Goal: Find specific page/section: Find specific page/section

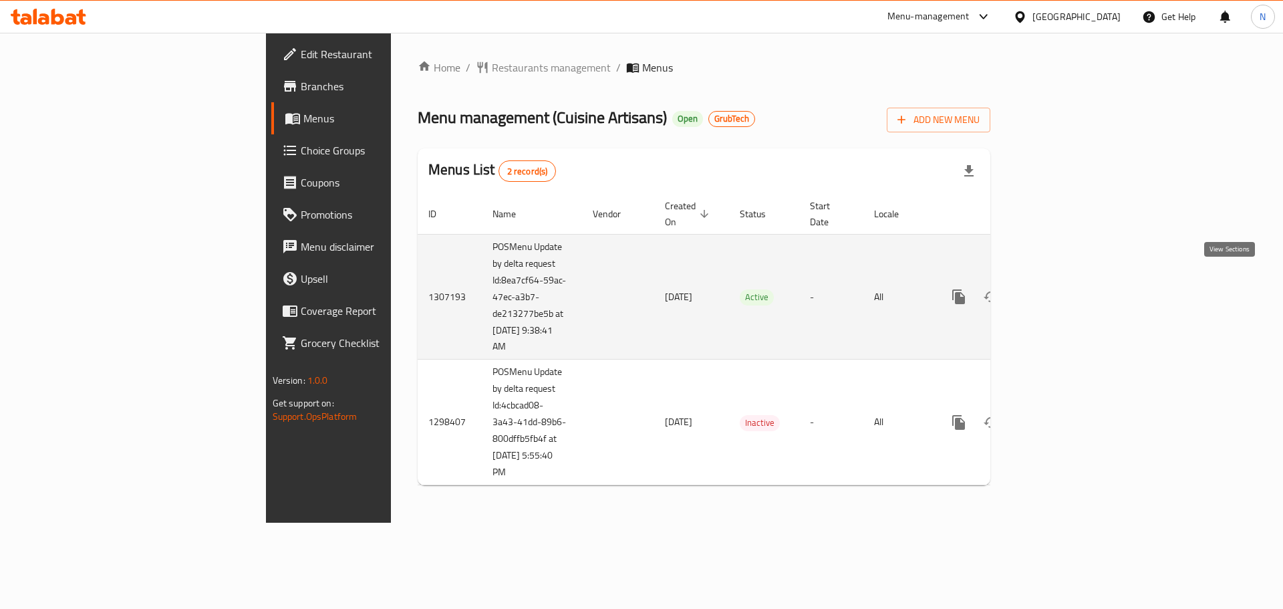
click at [1063, 289] on icon "enhanced table" at bounding box center [1055, 297] width 16 height 16
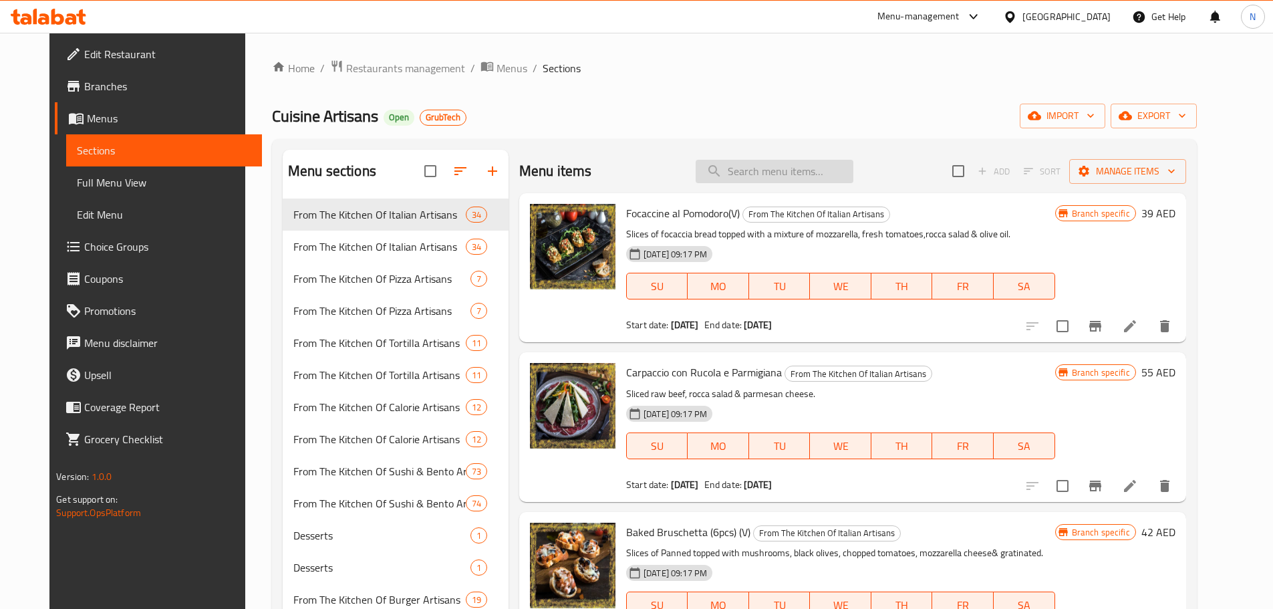
click at [786, 166] on input "search" at bounding box center [774, 171] width 158 height 23
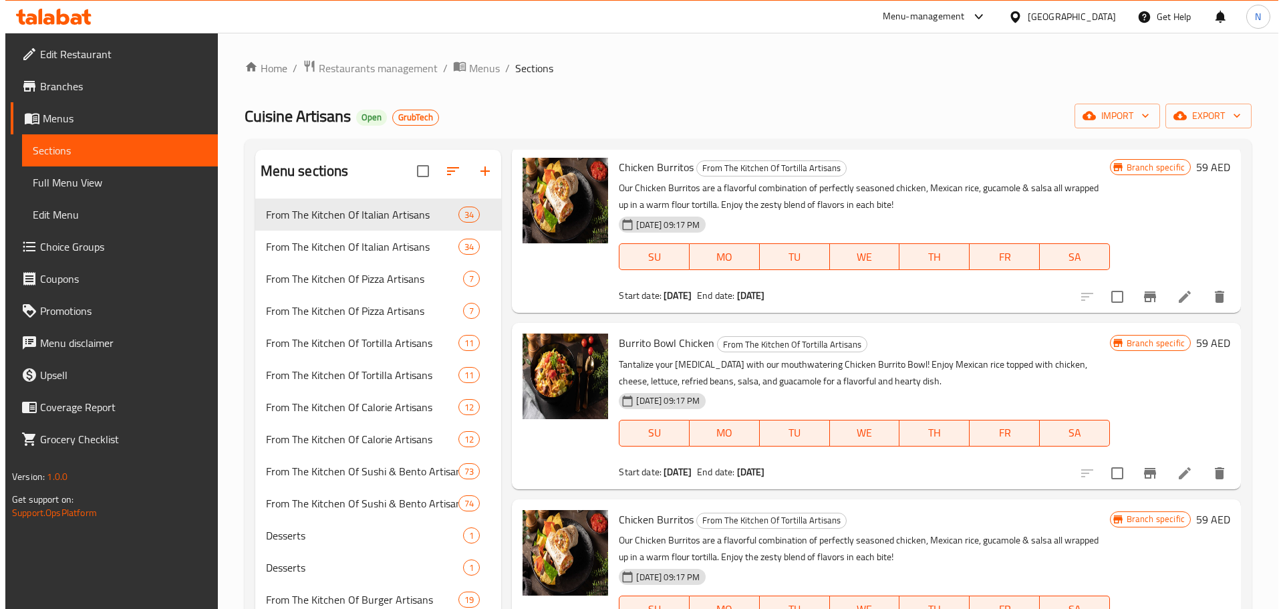
scroll to position [106, 0]
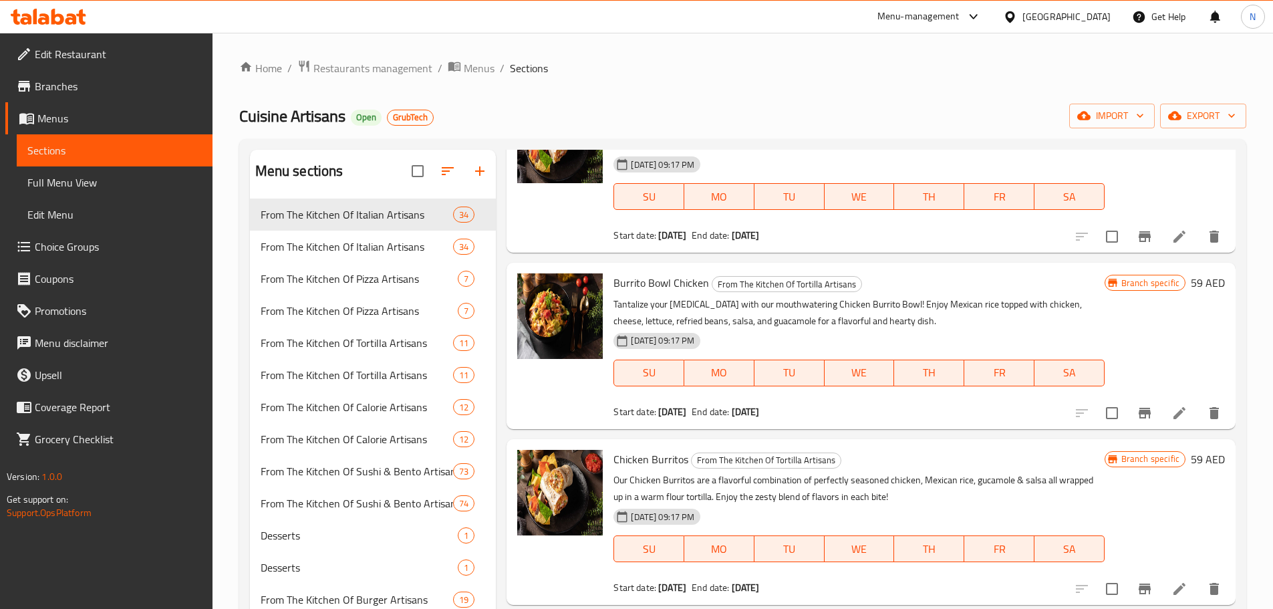
type input "burr"
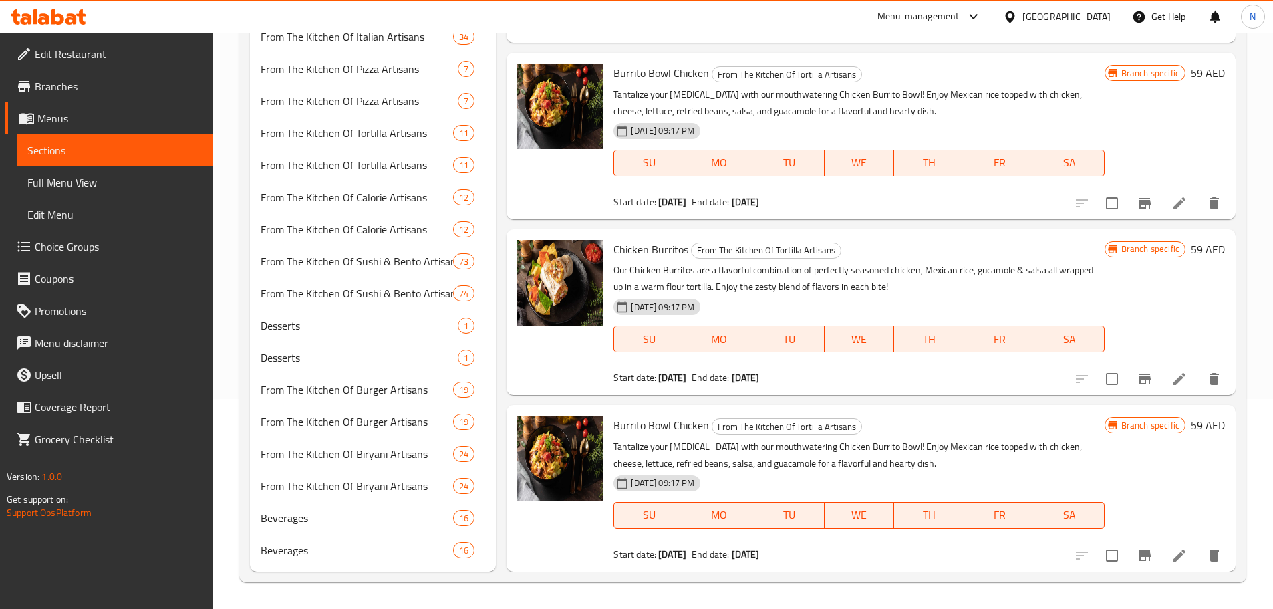
click at [1136, 205] on icon "Branch-specific-item" at bounding box center [1144, 203] width 16 height 16
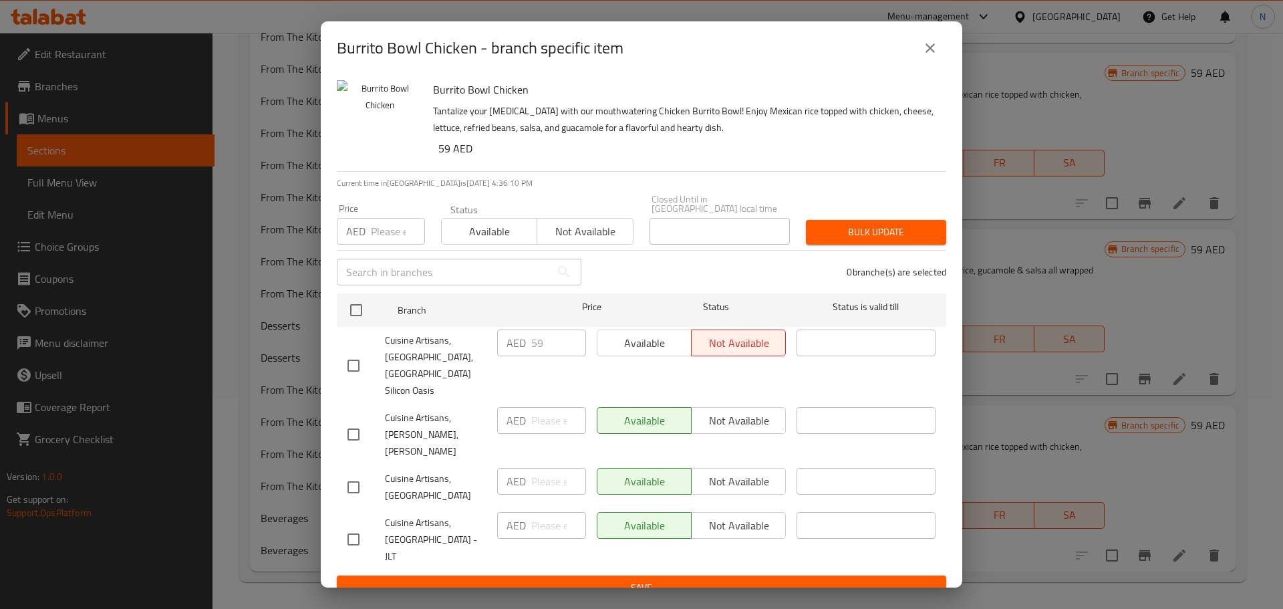
click at [927, 51] on button "close" at bounding box center [930, 48] width 32 height 32
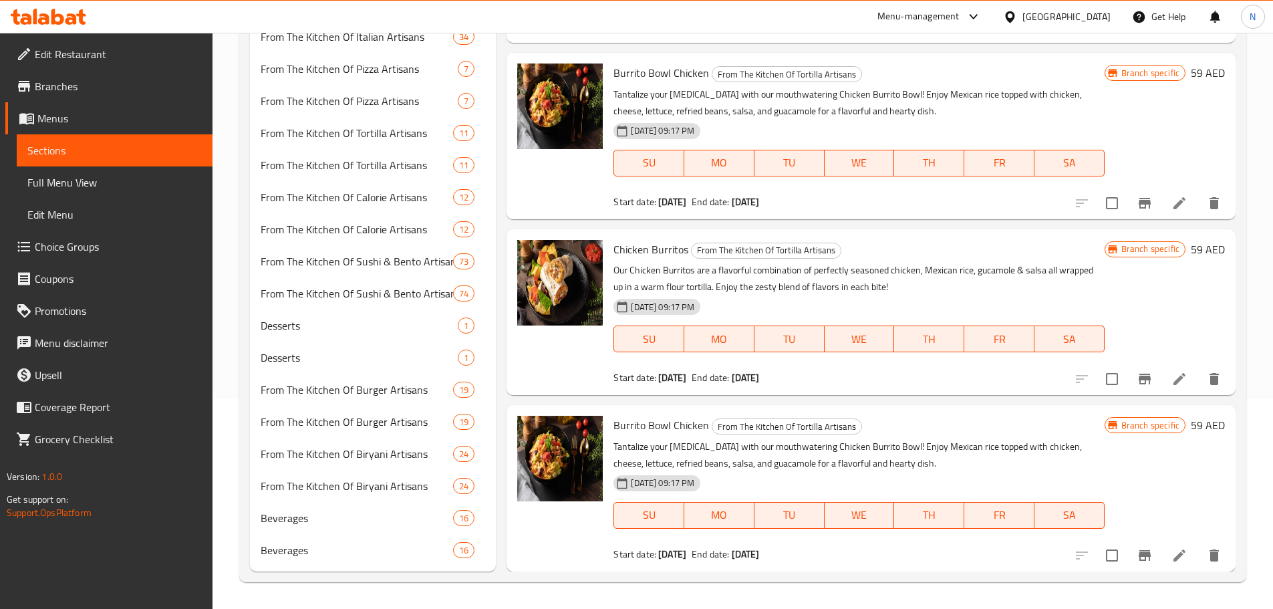
click at [122, 116] on span "Menus" at bounding box center [119, 118] width 164 height 16
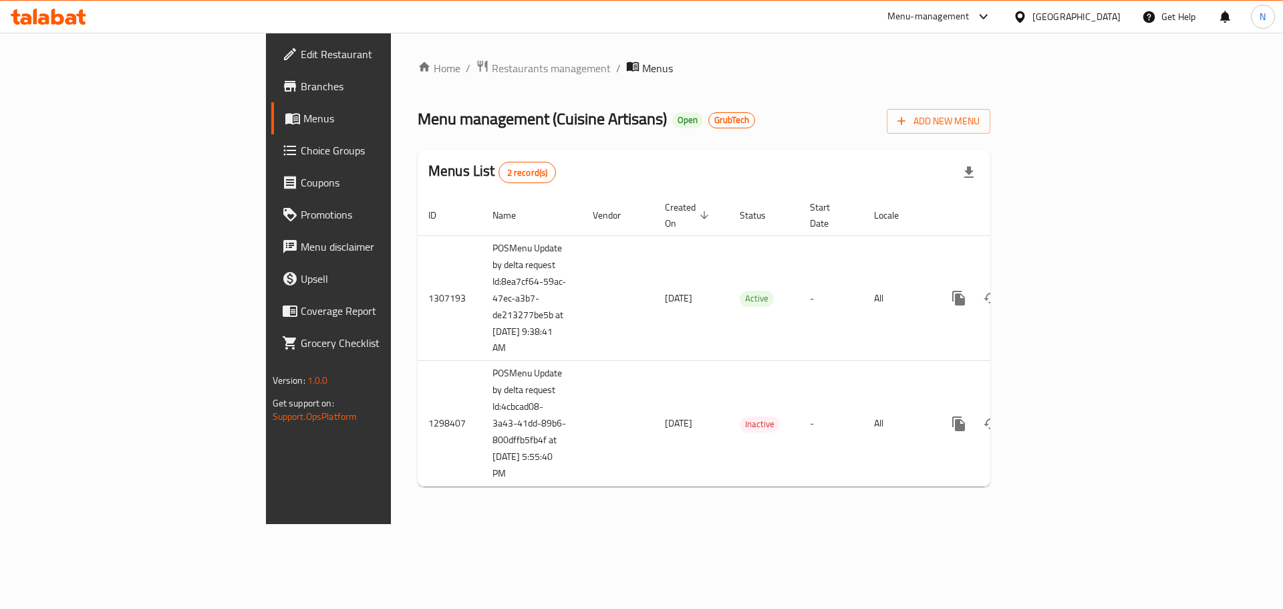
click at [301, 88] on span "Branches" at bounding box center [385, 86] width 169 height 16
